Goal: Task Accomplishment & Management: Manage account settings

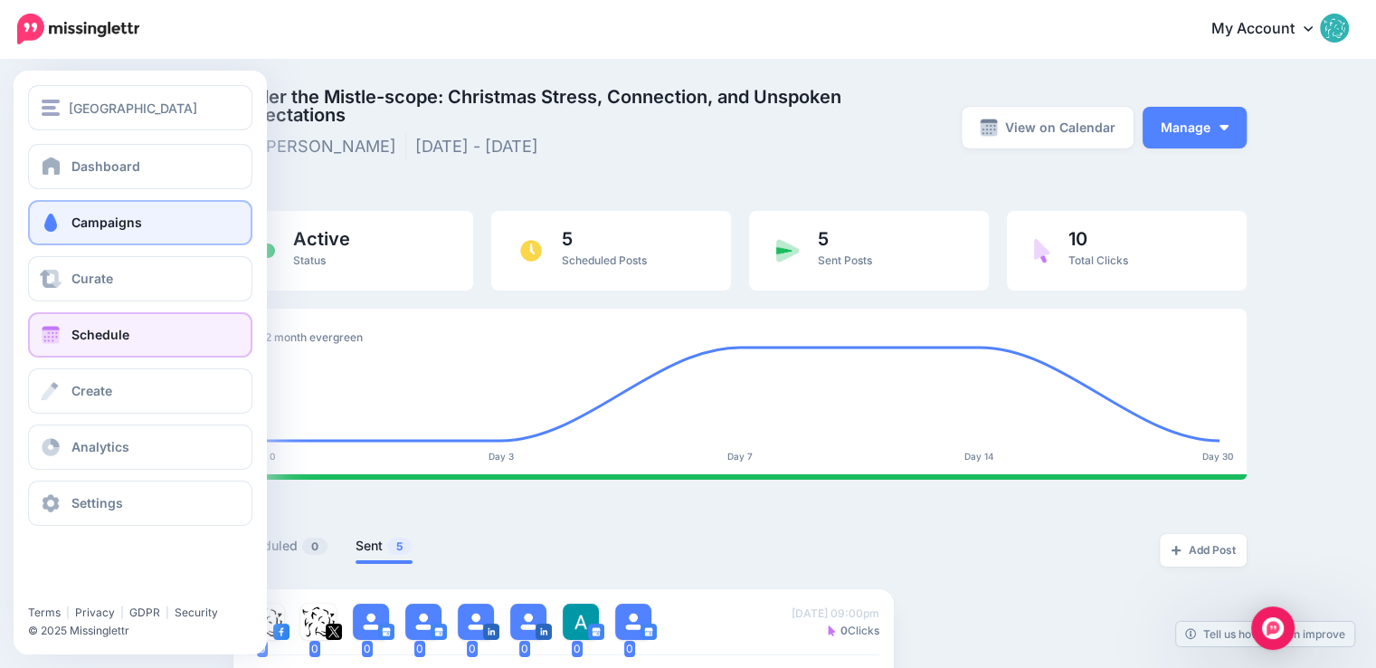
click at [90, 332] on span "Schedule" at bounding box center [100, 334] width 58 height 15
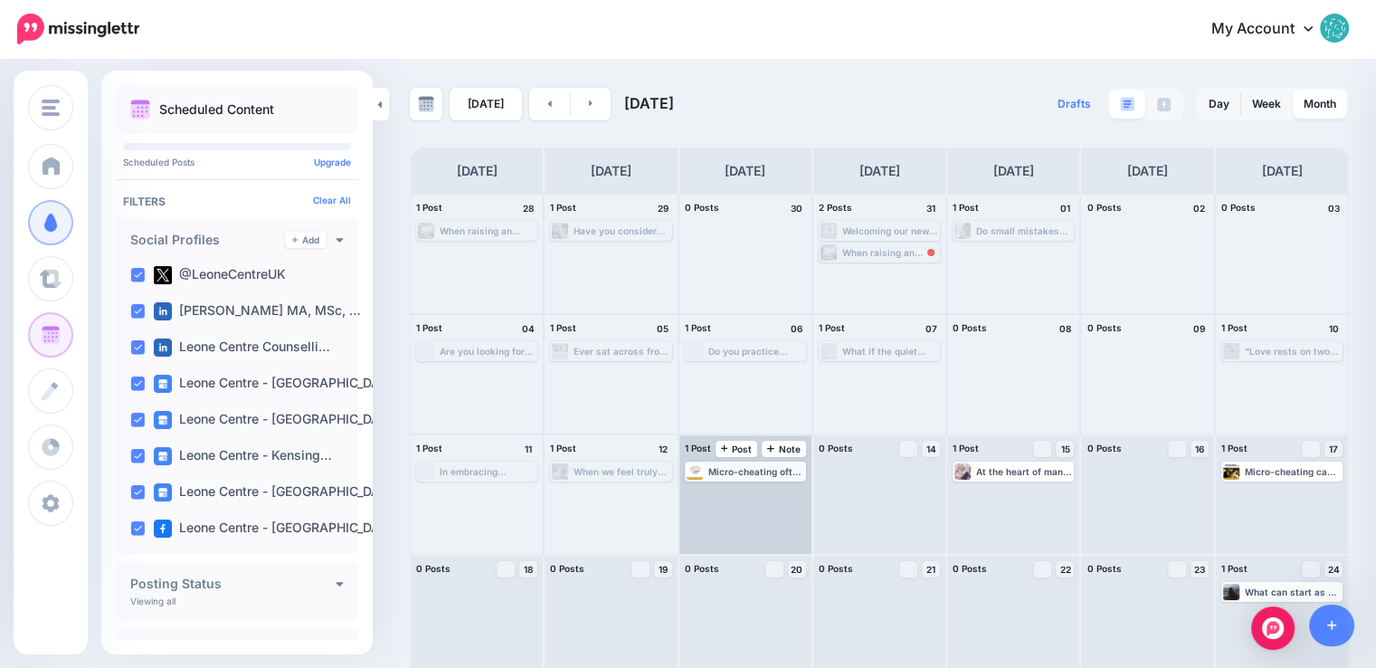
click at [756, 478] on div "Micro-cheating often exists in the grey areas of secrecy, intent, and emotional…" at bounding box center [746, 471] width 118 height 16
click at [726, 492] on span "Edit" at bounding box center [724, 493] width 14 height 9
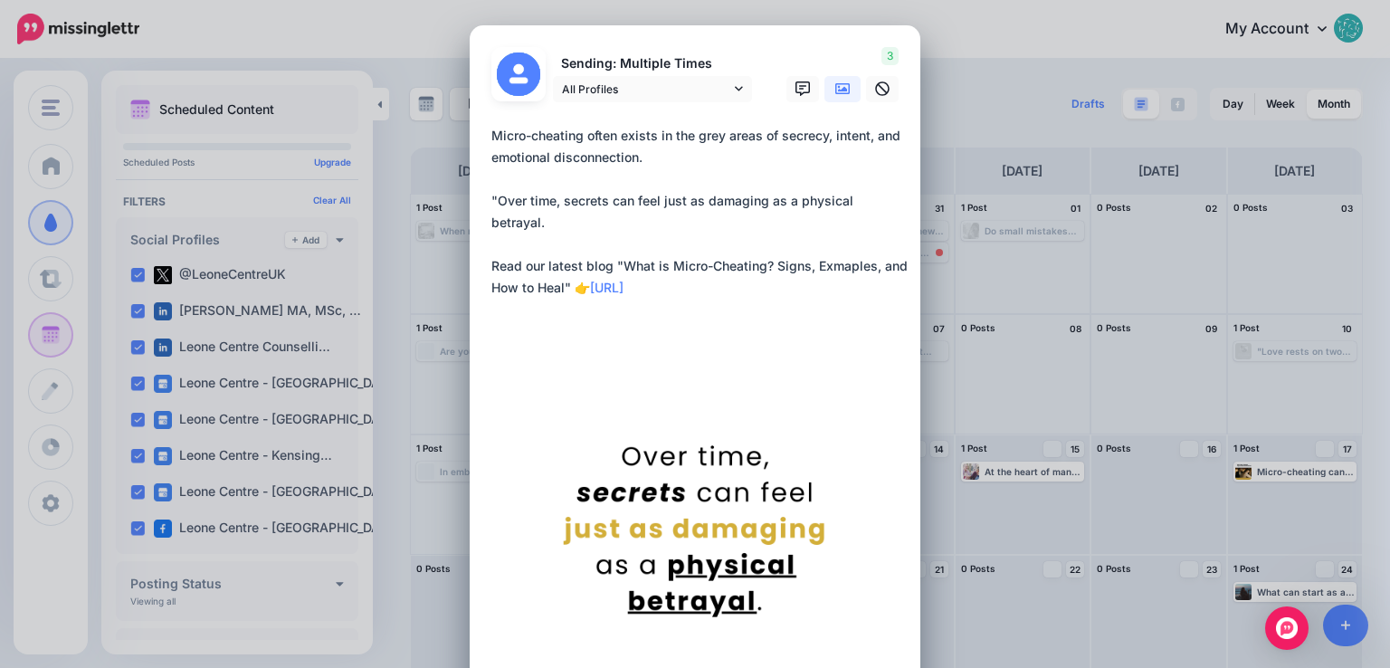
drag, startPoint x: 487, startPoint y: 134, endPoint x: 731, endPoint y: 267, distance: 278.1
click at [731, 267] on textarea "**********" at bounding box center [699, 212] width 416 height 174
click at [749, 279] on textarea "**********" at bounding box center [699, 212] width 416 height 174
click at [1051, 392] on div "Edit Post Loading Sending: Multiple Times" at bounding box center [695, 334] width 1390 height 668
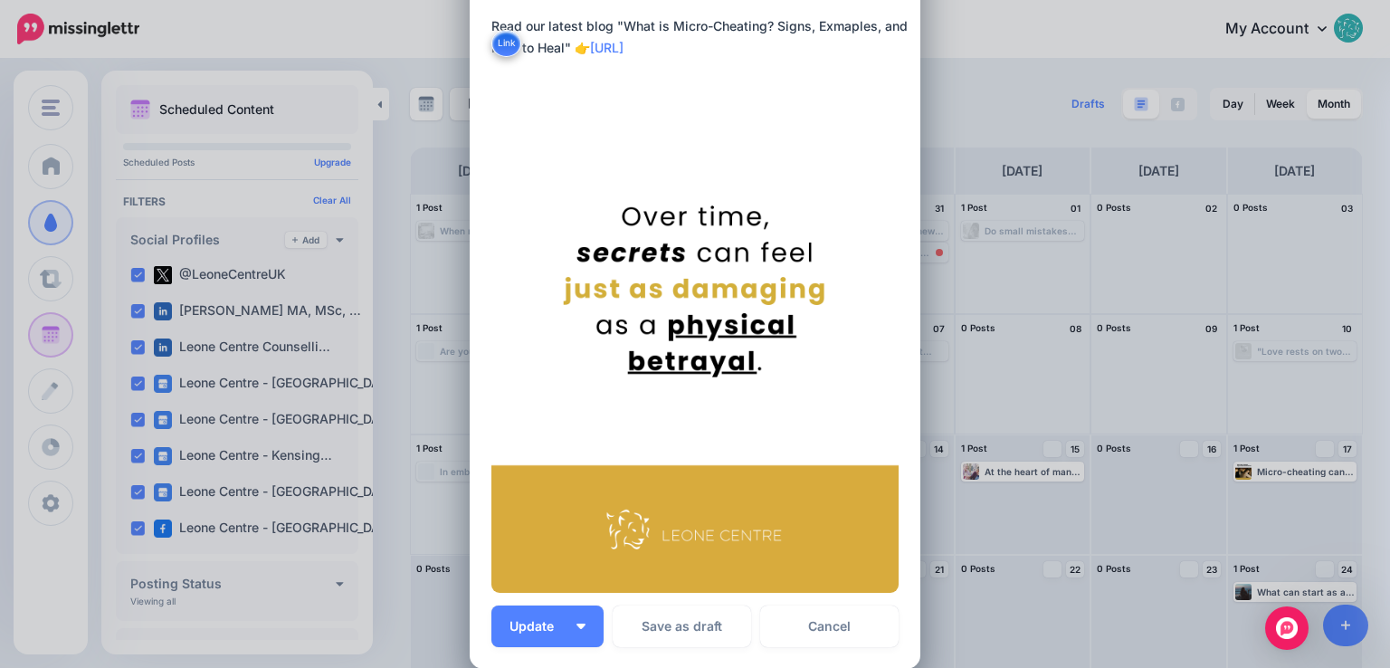
scroll to position [271, 0]
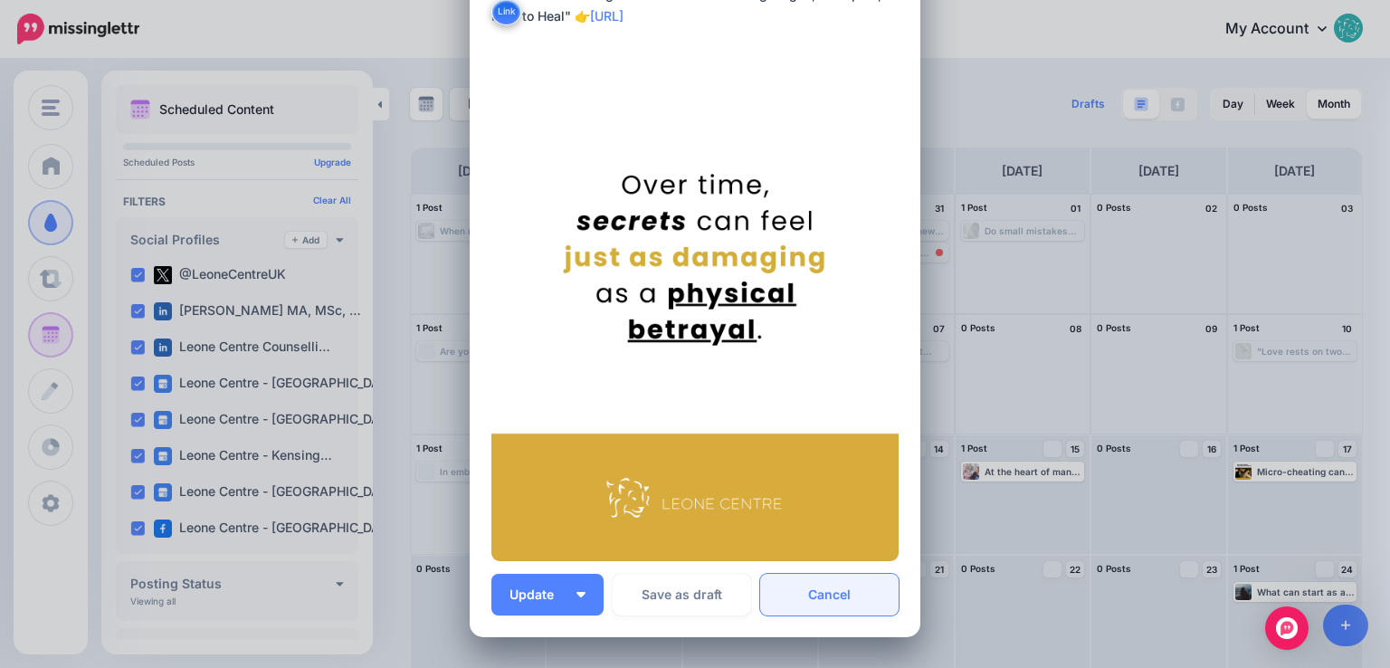
click at [820, 601] on link "Cancel" at bounding box center [829, 595] width 138 height 42
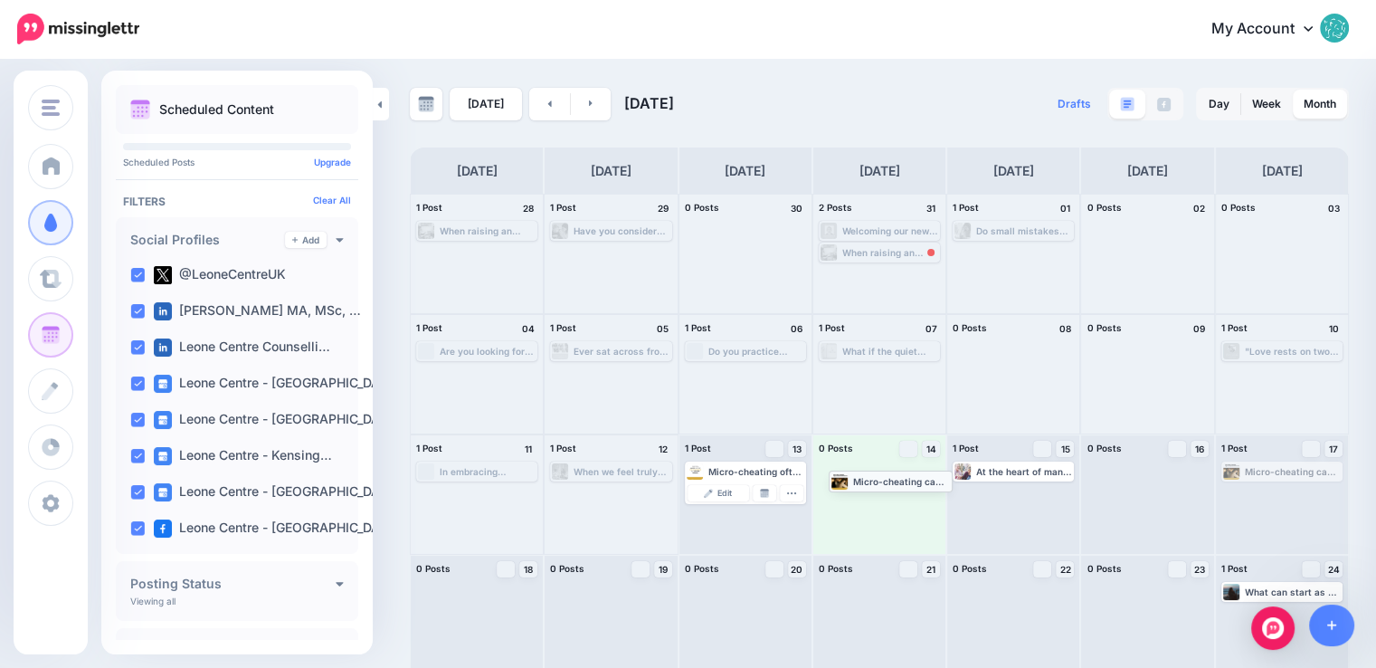
drag, startPoint x: 1288, startPoint y: 468, endPoint x: 885, endPoint y: 477, distance: 403.6
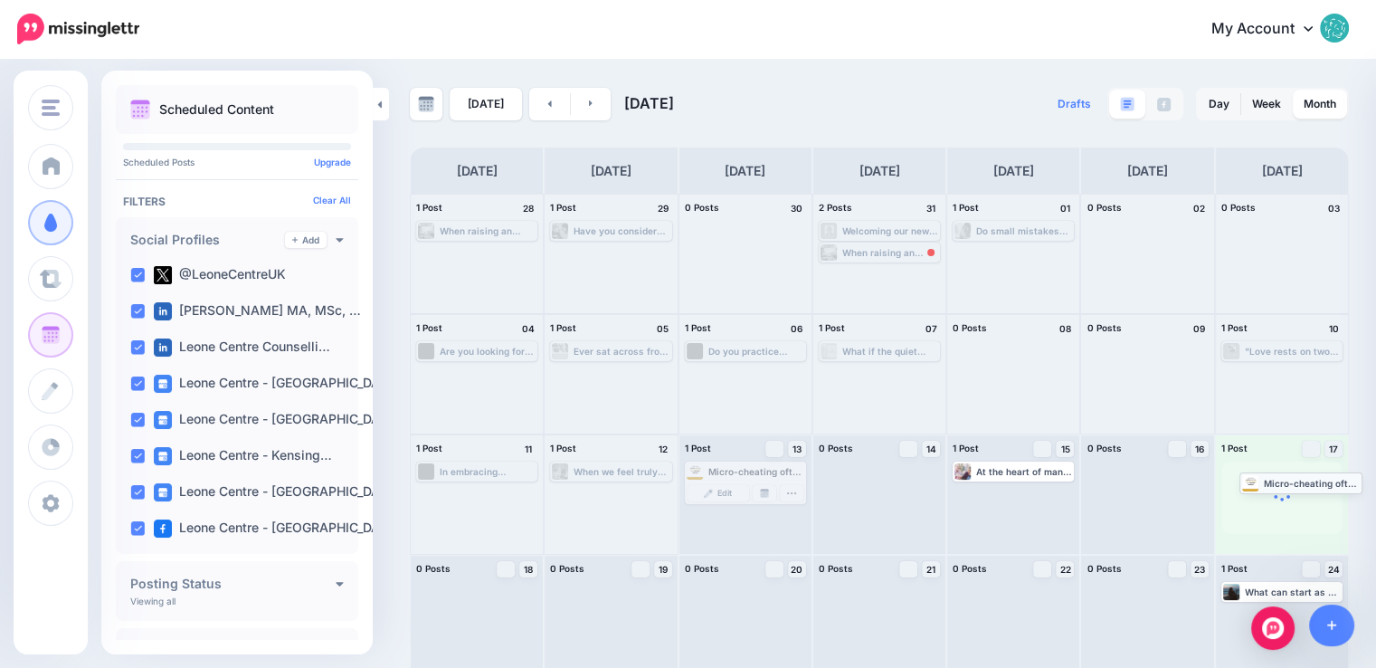
drag, startPoint x: 740, startPoint y: 470, endPoint x: 1291, endPoint y: 481, distance: 551.1
drag, startPoint x: 764, startPoint y: 468, endPoint x: 1282, endPoint y: 472, distance: 518.4
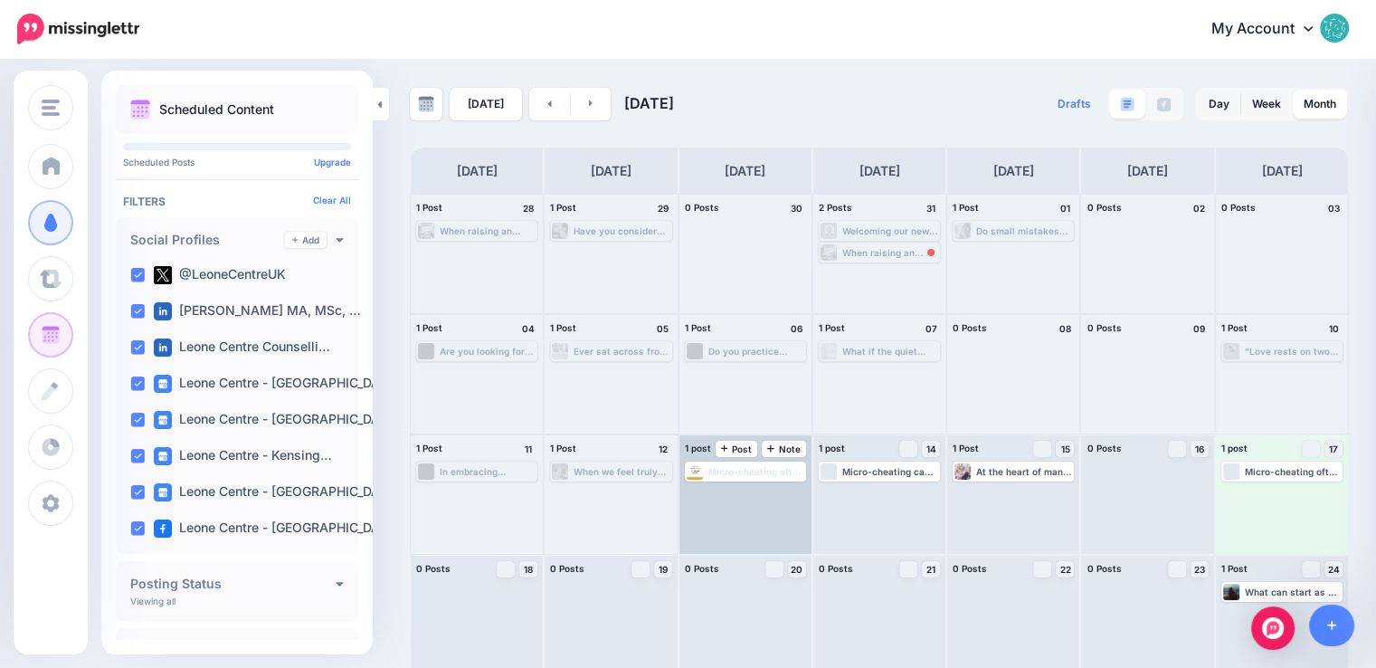
click at [711, 462] on div "1 post 13 Note Post" at bounding box center [745, 448] width 132 height 27
click at [717, 471] on div "Micro-cheating often exists in the grey areas of secrecy, intent, and emotional…" at bounding box center [756, 471] width 96 height 11
click at [724, 464] on div "Micro-cheating often exists in the grey areas of secrecy, intent, and emotional…" at bounding box center [746, 471] width 118 height 16
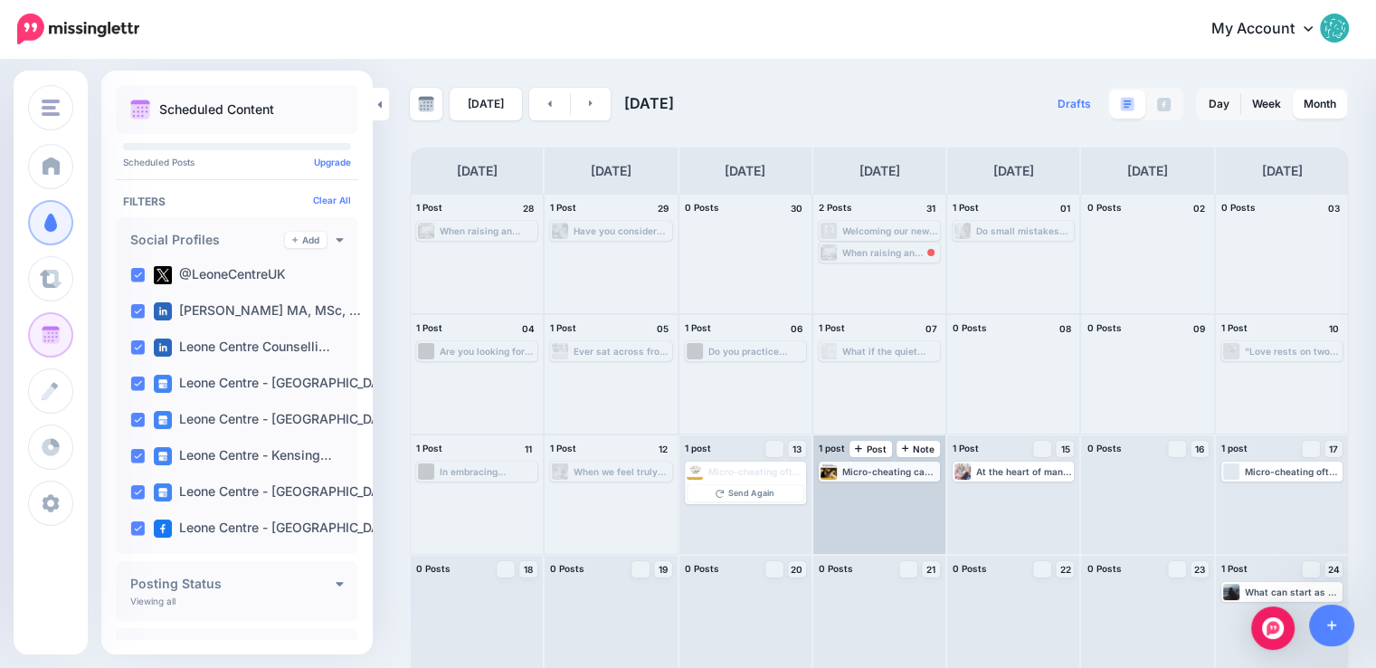
click at [897, 471] on div "Micro-cheating can create tension, confusion, and emotional pain, especially if…" at bounding box center [890, 471] width 96 height 11
click at [866, 494] on span "Edit" at bounding box center [858, 493] width 14 height 9
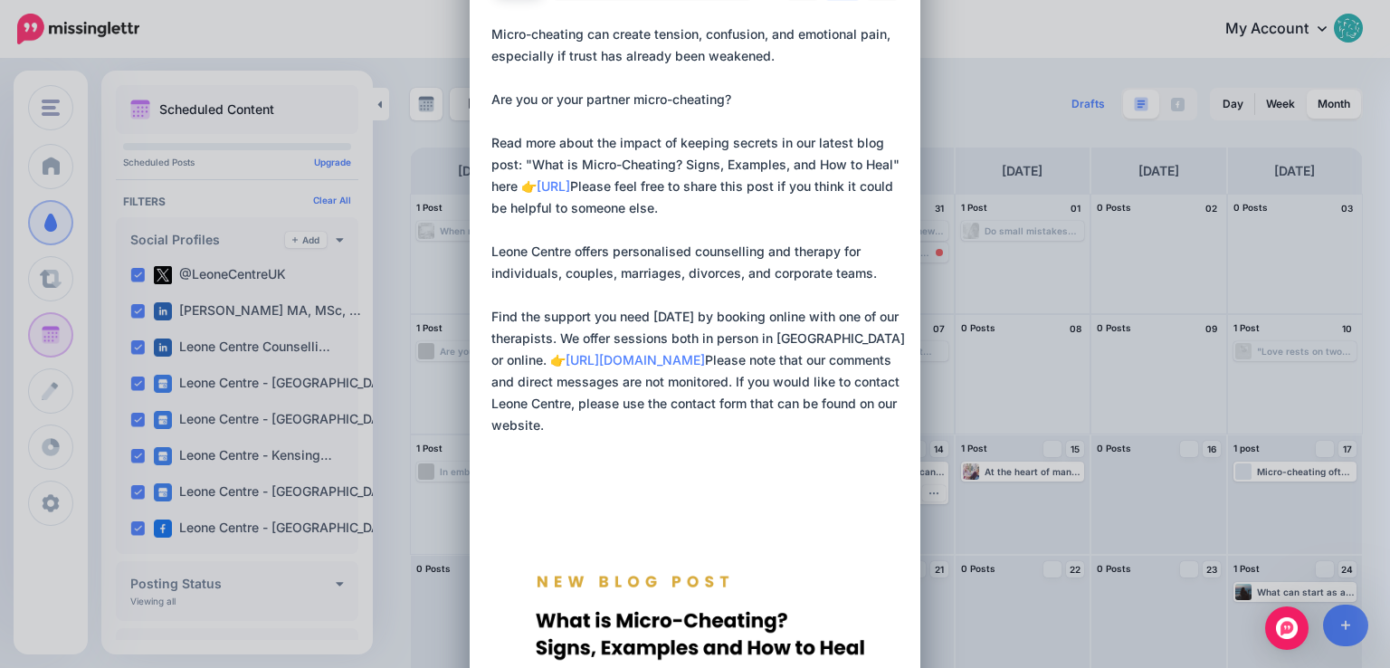
scroll to position [0, 0]
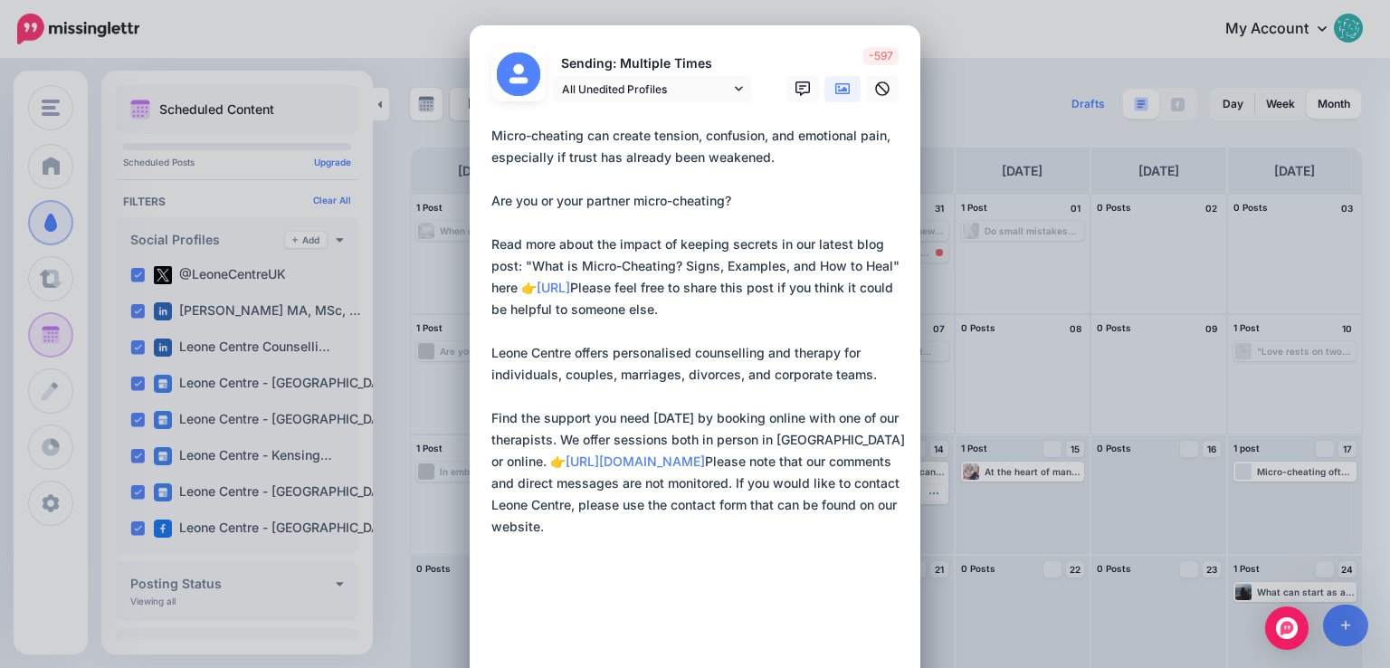
drag, startPoint x: 788, startPoint y: 410, endPoint x: 479, endPoint y: 132, distance: 415.1
click at [479, 132] on div "Loading Sending: Multiple Times" at bounding box center [695, 618] width 451 height 1187
click at [1122, 293] on div "Edit Post Loading Sending: Multiple Times" at bounding box center [695, 334] width 1390 height 668
click at [1115, 311] on div "Edit Post Loading Sending: Multiple Times" at bounding box center [695, 334] width 1390 height 668
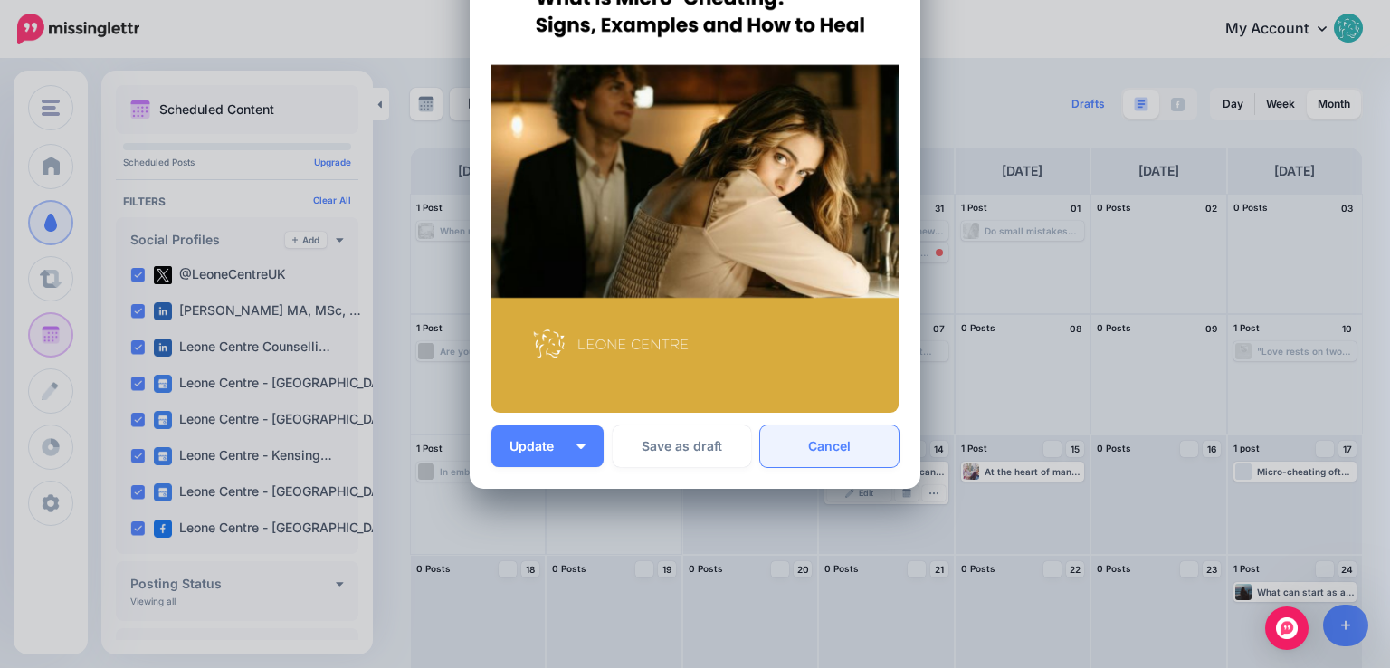
click at [861, 460] on link "Cancel" at bounding box center [829, 446] width 138 height 42
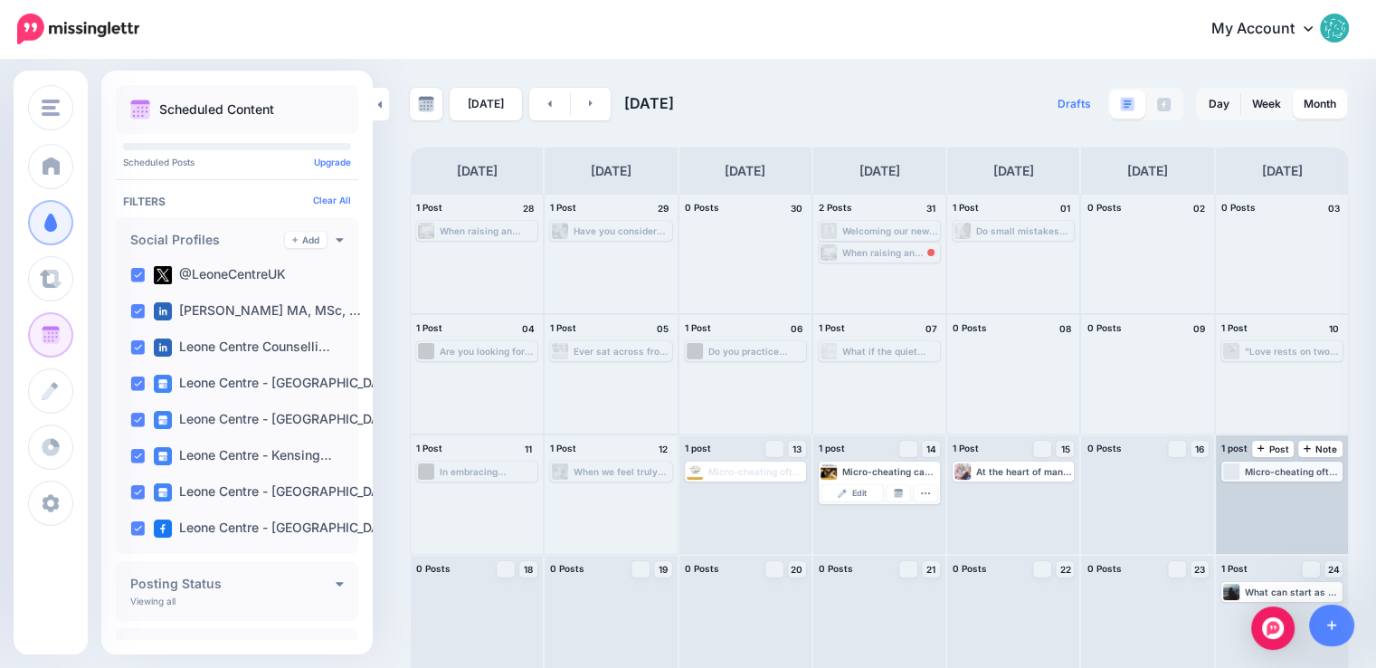
click at [1280, 470] on div "Micro-cheating often exists in the grey areas of secrecy, intent, and emotional…" at bounding box center [1293, 471] width 96 height 11
click at [1268, 489] on span "Edit" at bounding box center [1261, 493] width 14 height 9
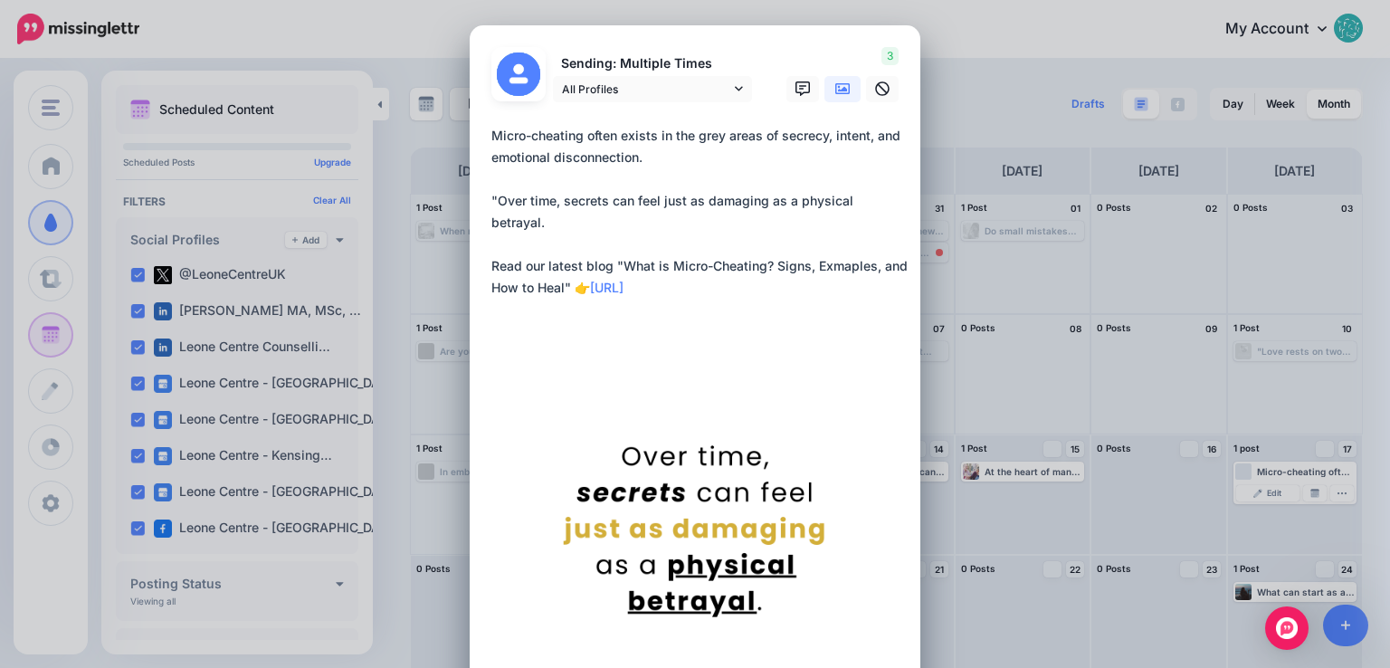
click at [898, 197] on textarea "**********" at bounding box center [699, 212] width 416 height 174
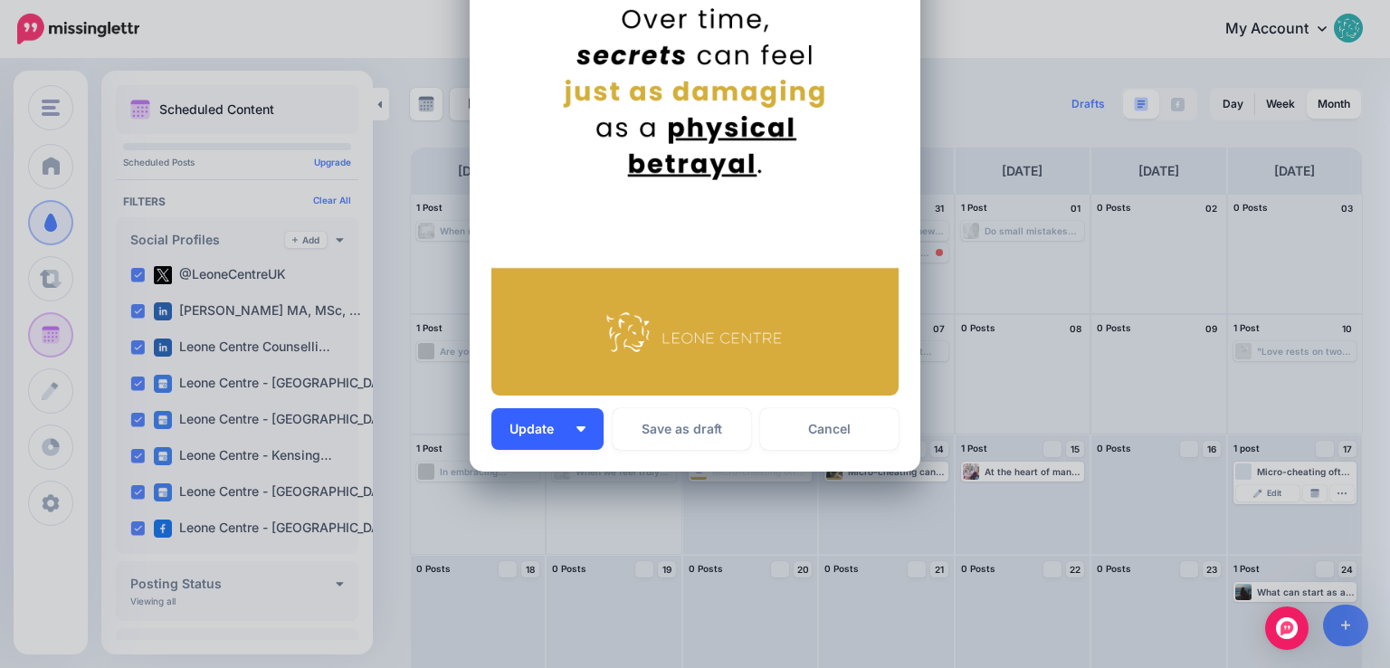
type textarea "**********"
click at [559, 432] on span "Update" at bounding box center [538, 428] width 58 height 13
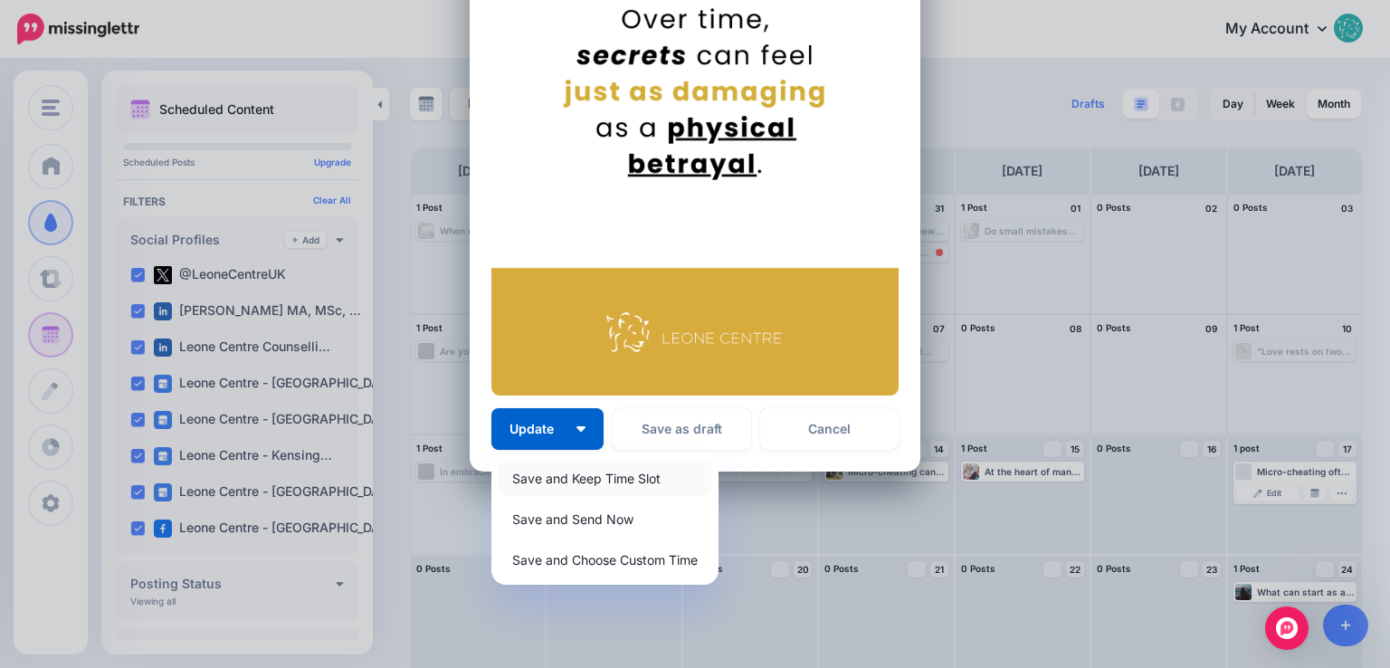
click at [561, 478] on link "Save and Keep Time Slot" at bounding box center [604, 477] width 213 height 35
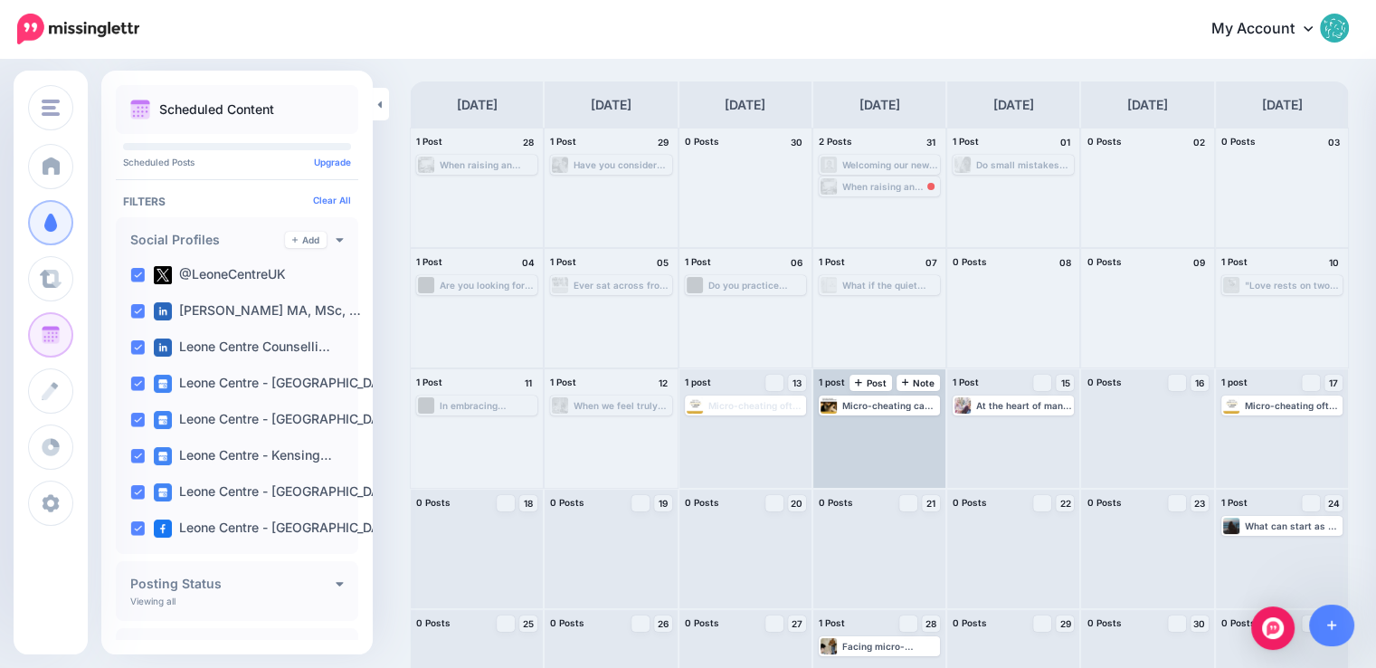
scroll to position [90, 0]
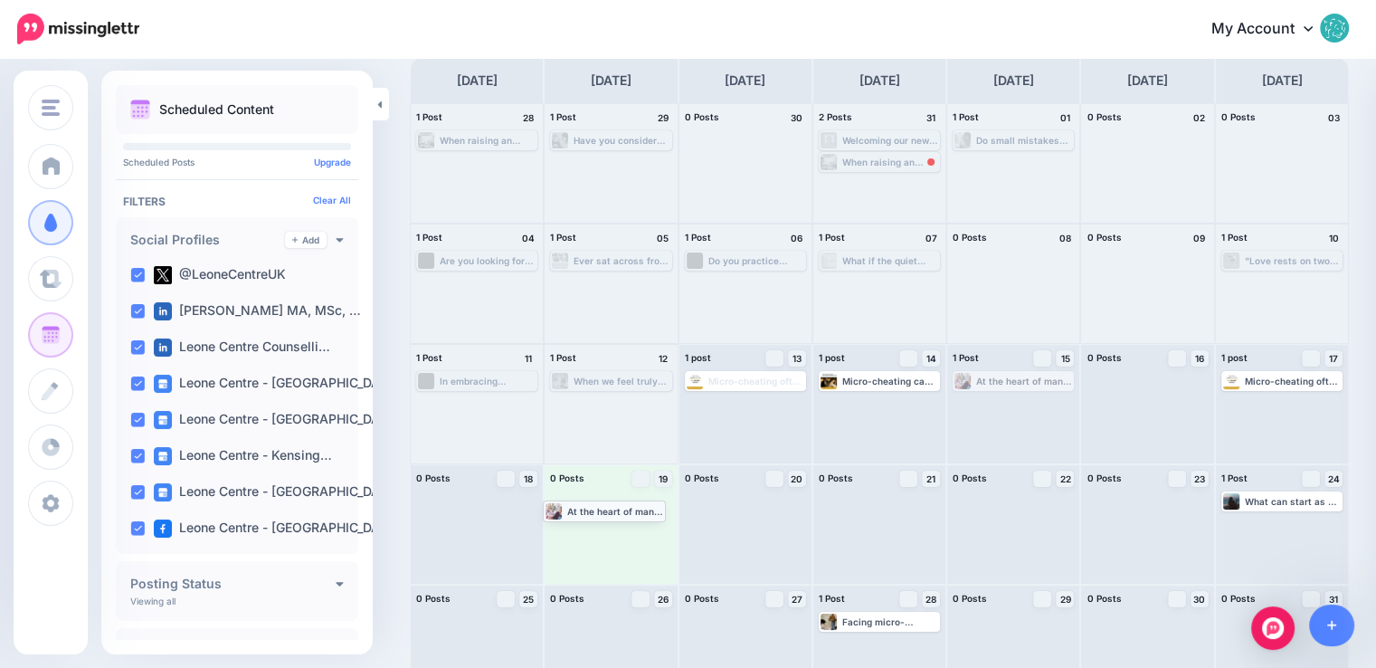
drag, startPoint x: 1032, startPoint y: 382, endPoint x: 614, endPoint y: 511, distance: 437.5
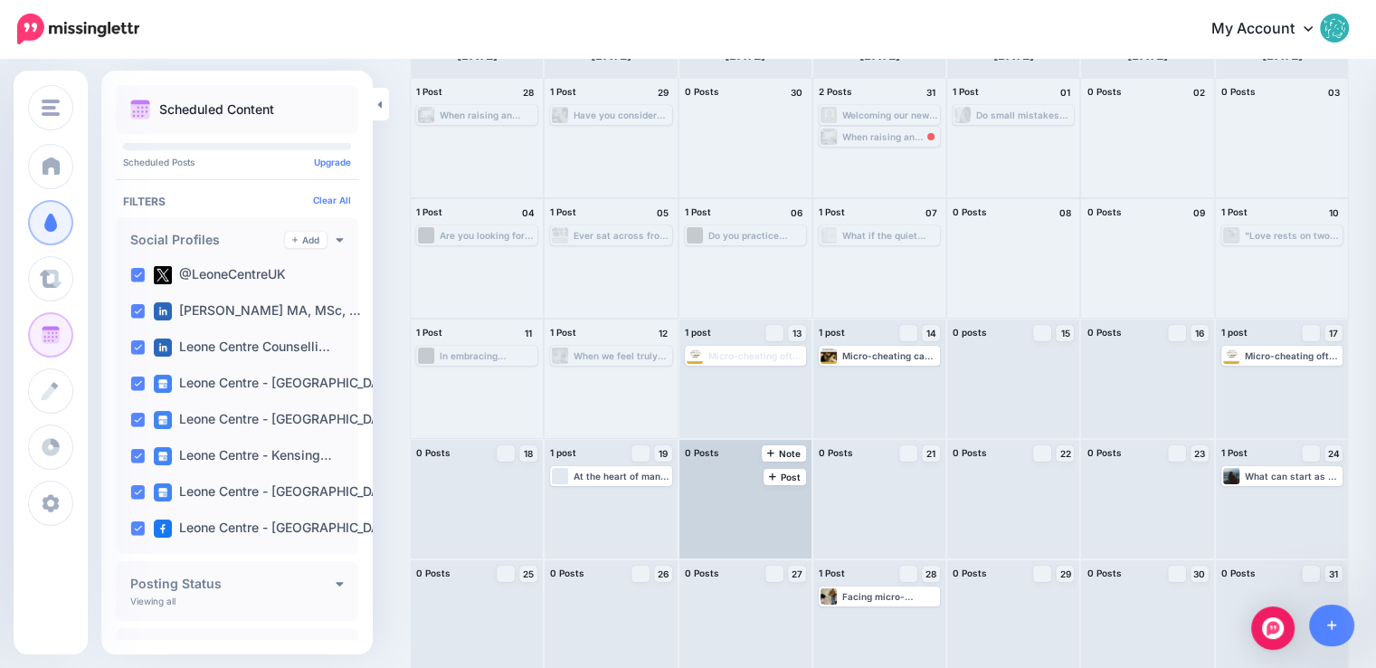
scroll to position [128, 0]
